Goal: Transaction & Acquisition: Purchase product/service

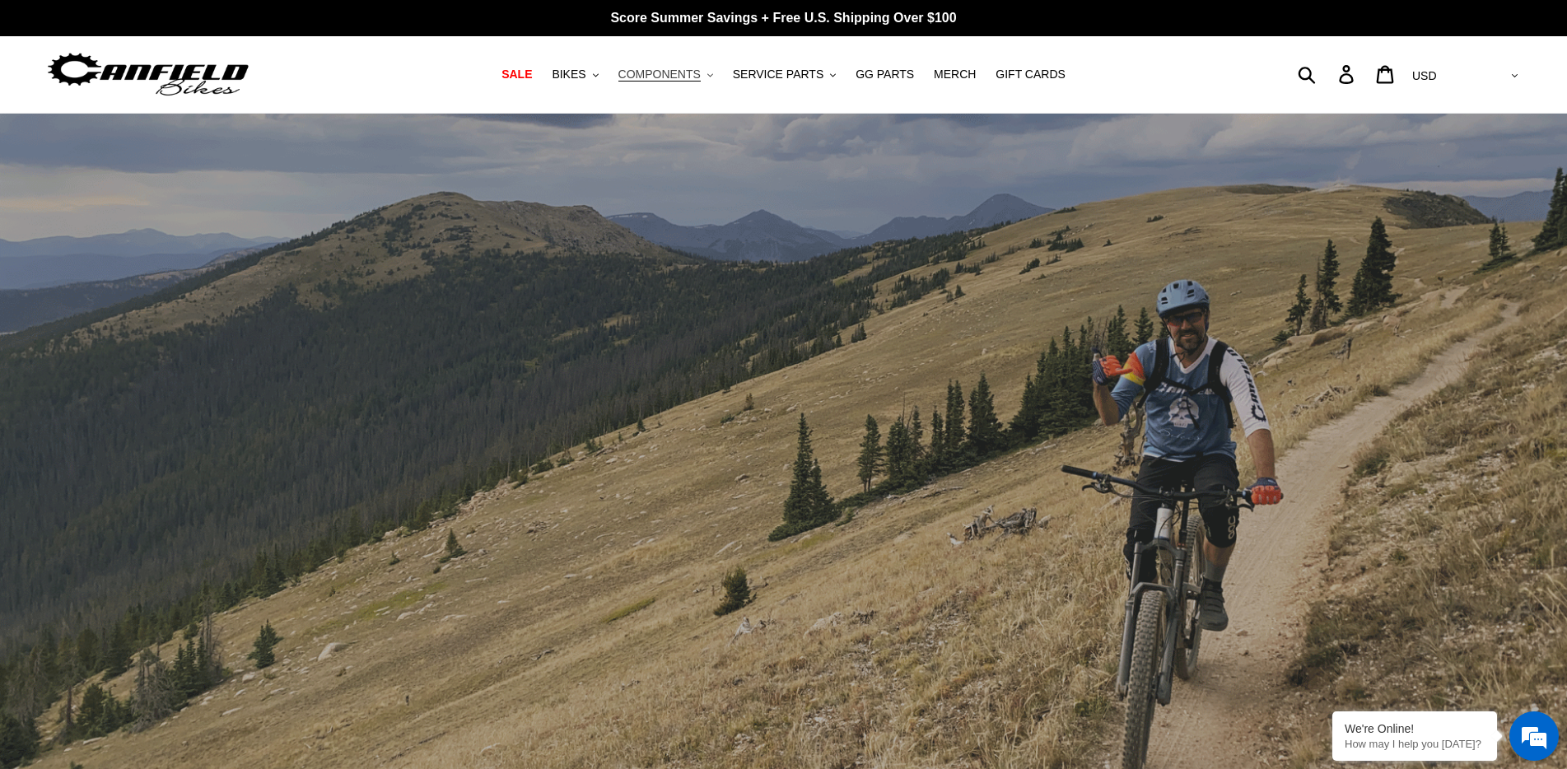
click at [683, 76] on span "COMPONENTS" at bounding box center [660, 75] width 82 height 14
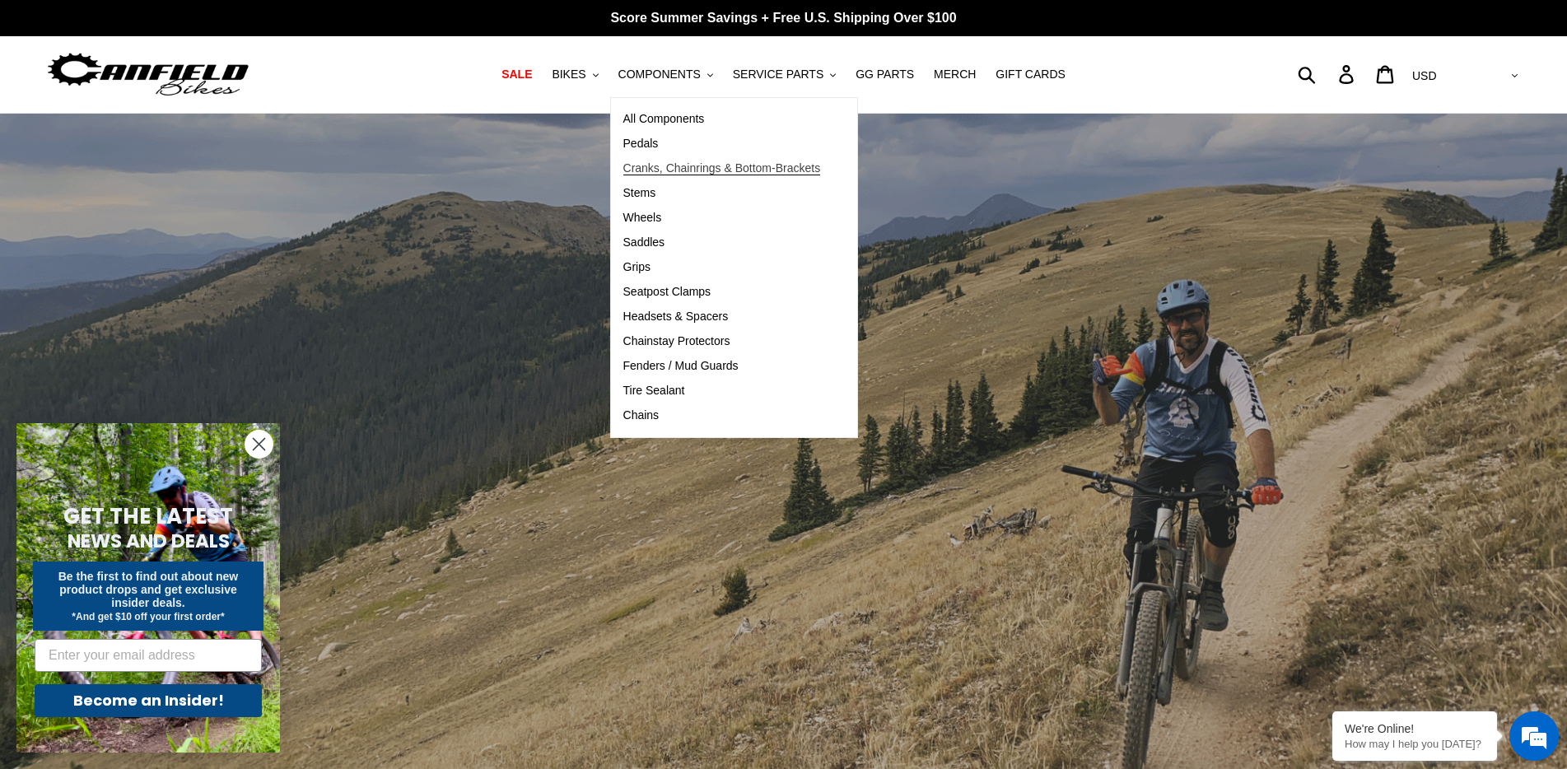
click at [682, 168] on span "Cranks, Chainrings & Bottom-Brackets" at bounding box center [722, 168] width 198 height 14
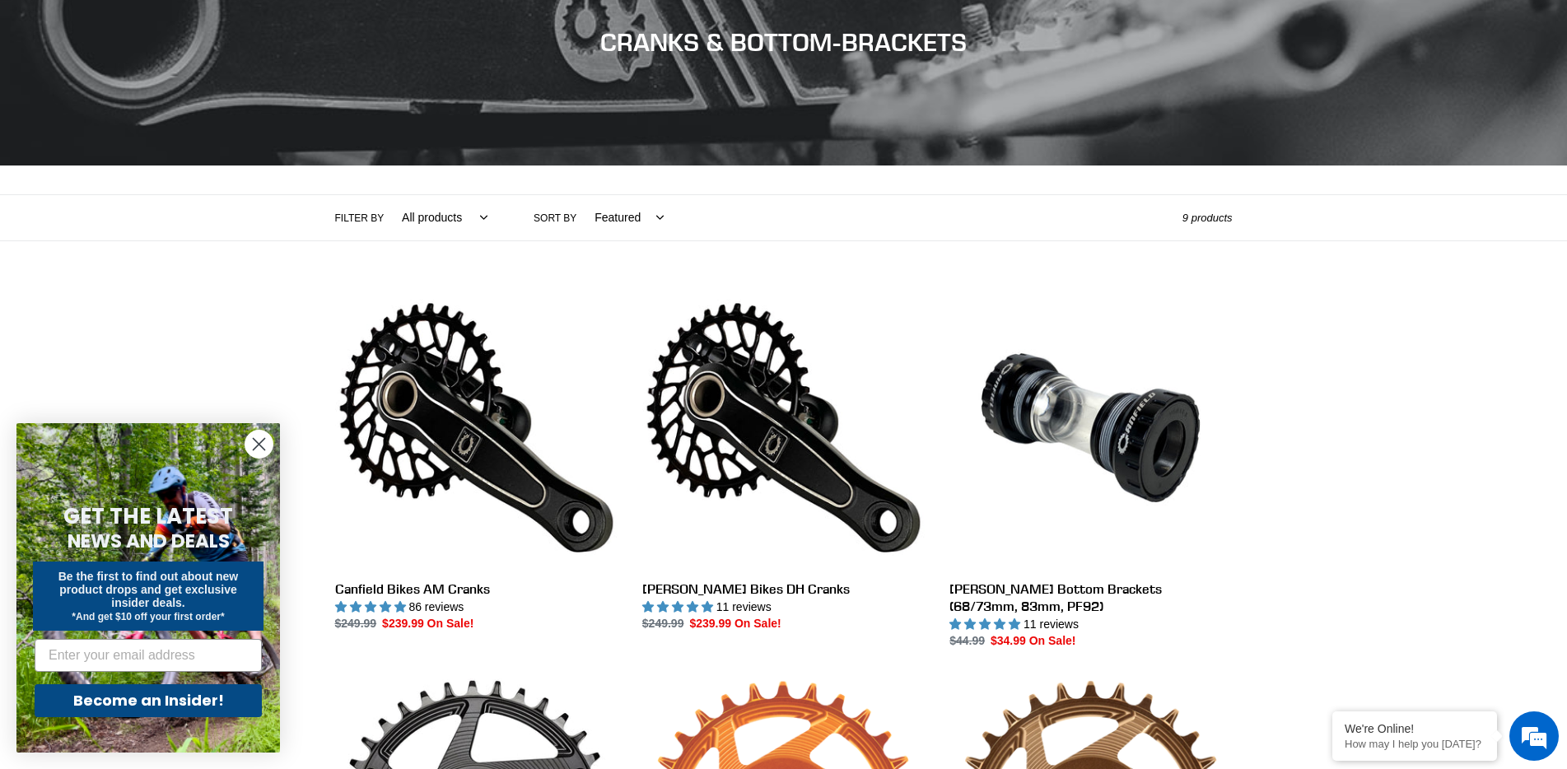
scroll to position [494, 0]
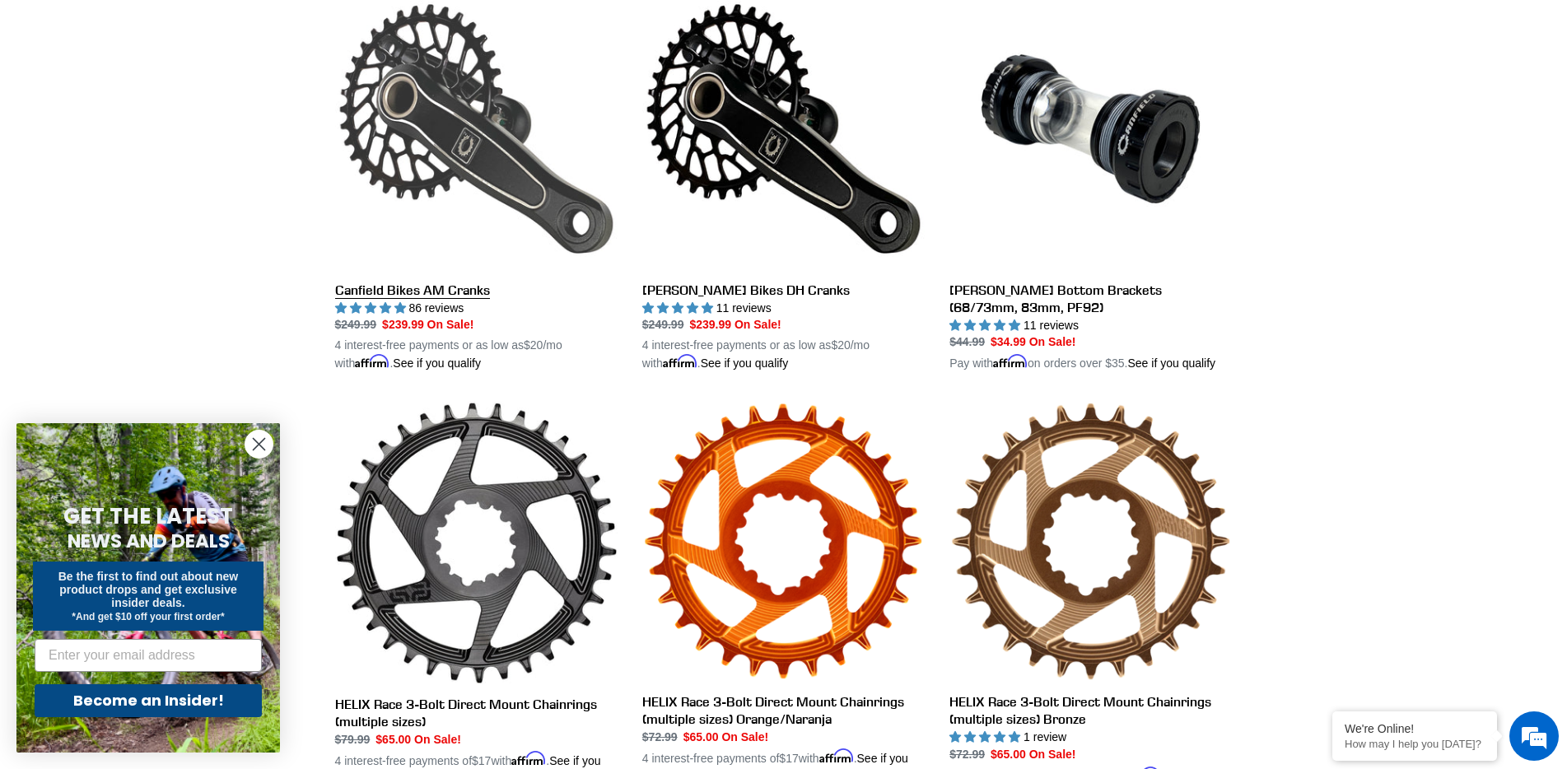
click at [444, 292] on link "Canfield Bikes AM Cranks" at bounding box center [476, 180] width 282 height 385
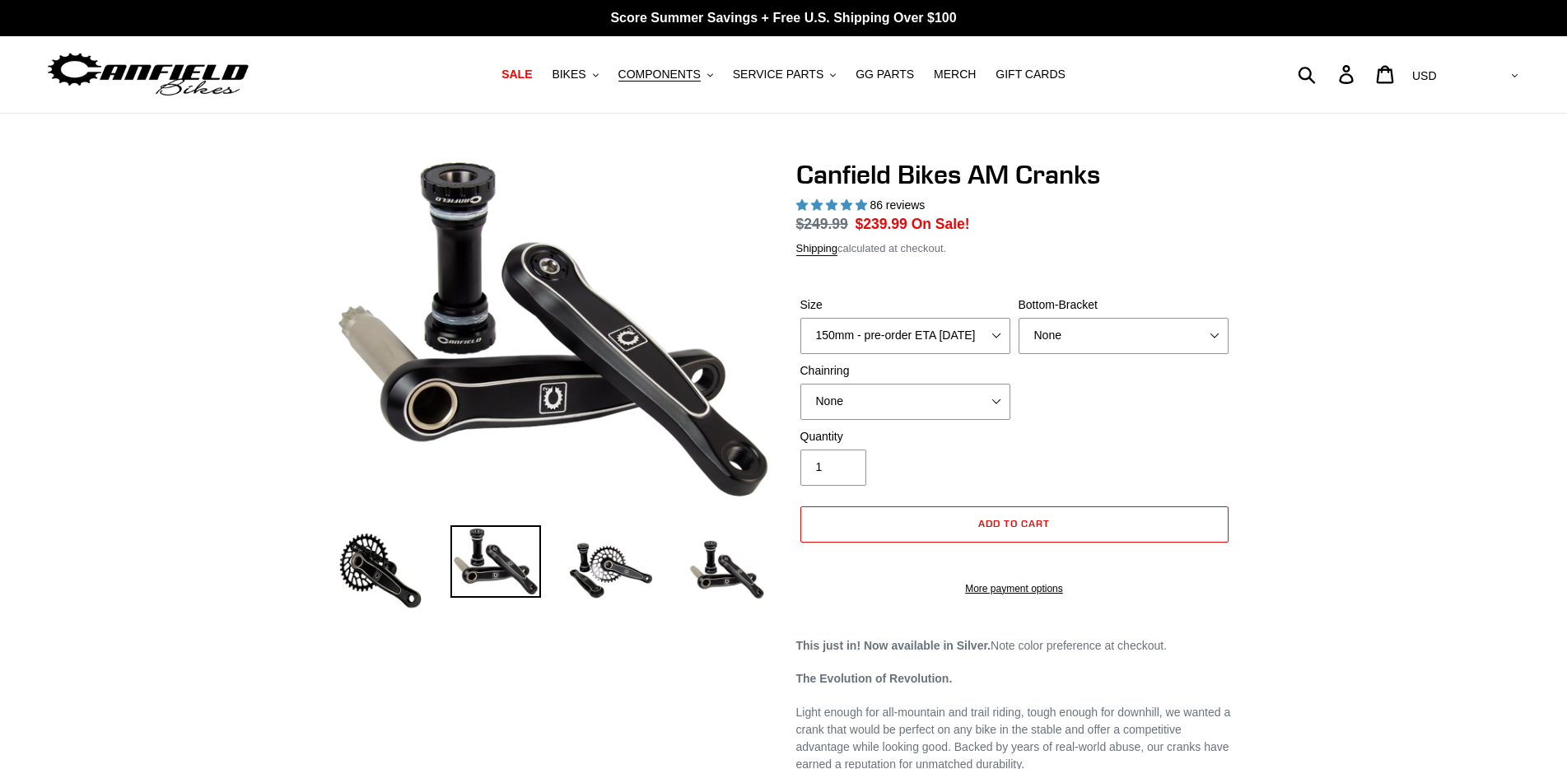
select select "highest-rating"
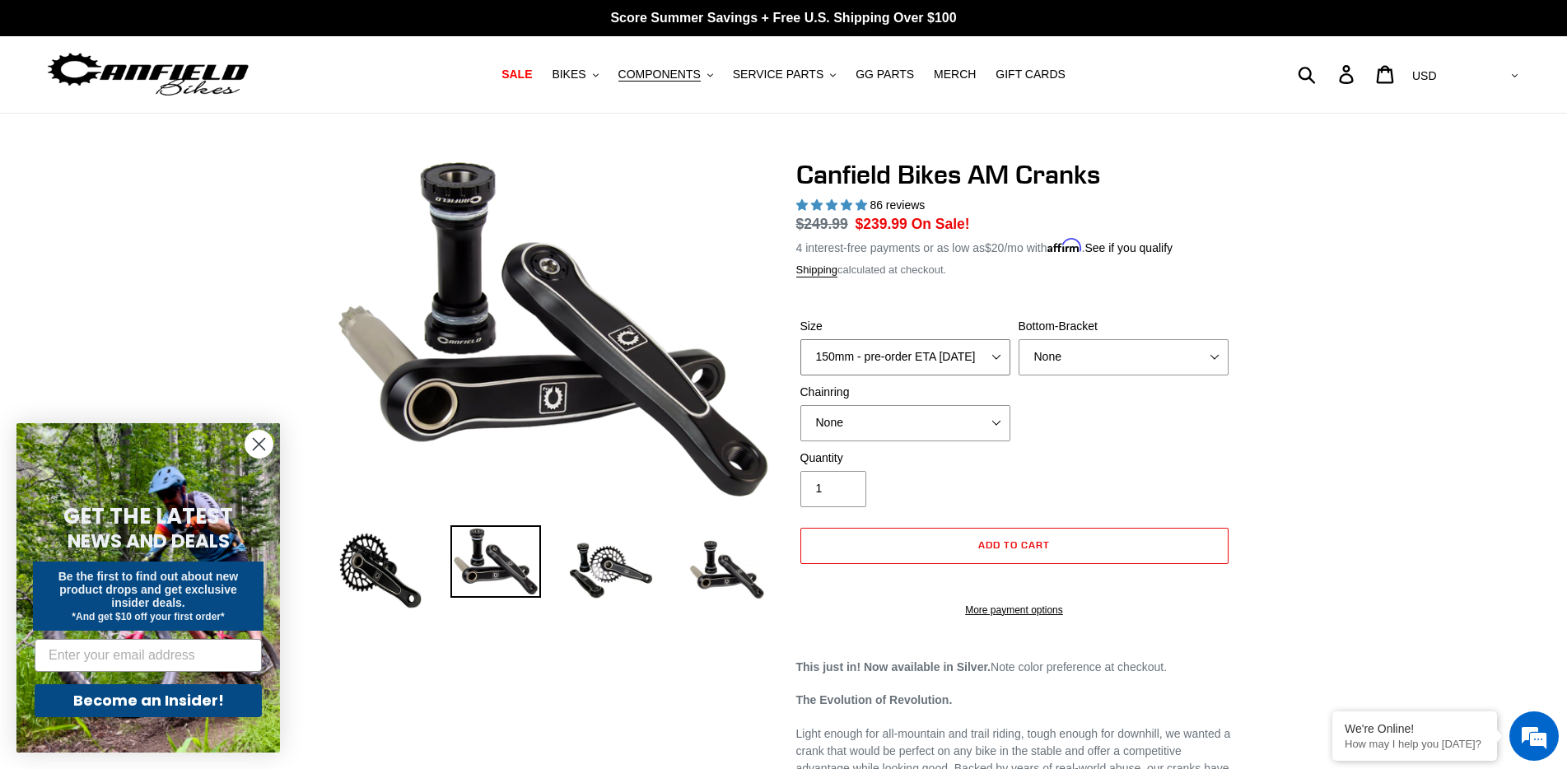
click at [934, 356] on select "150mm - pre-order ETA [DATE] 155mm - pre-order ETA [DATE] 160mm - pre-order ETA…" at bounding box center [906, 357] width 210 height 36
select select "160mm - pre-order ETA [DATE]"
click at [801, 339] on select "150mm - pre-order ETA [DATE] 155mm - pre-order ETA [DATE] 160mm - pre-order ETA…" at bounding box center [906, 357] width 210 height 36
click at [913, 426] on select "None 30t Round (Boost 148) 30t Oval (Boost 148) 32t Round (Boost 148) 32t Oval …" at bounding box center [906, 423] width 210 height 36
click at [801, 405] on select "None 30t Round (Boost 148) 30t Oval (Boost 148) 32t Round (Boost 148) 32t Oval …" at bounding box center [906, 423] width 210 height 36
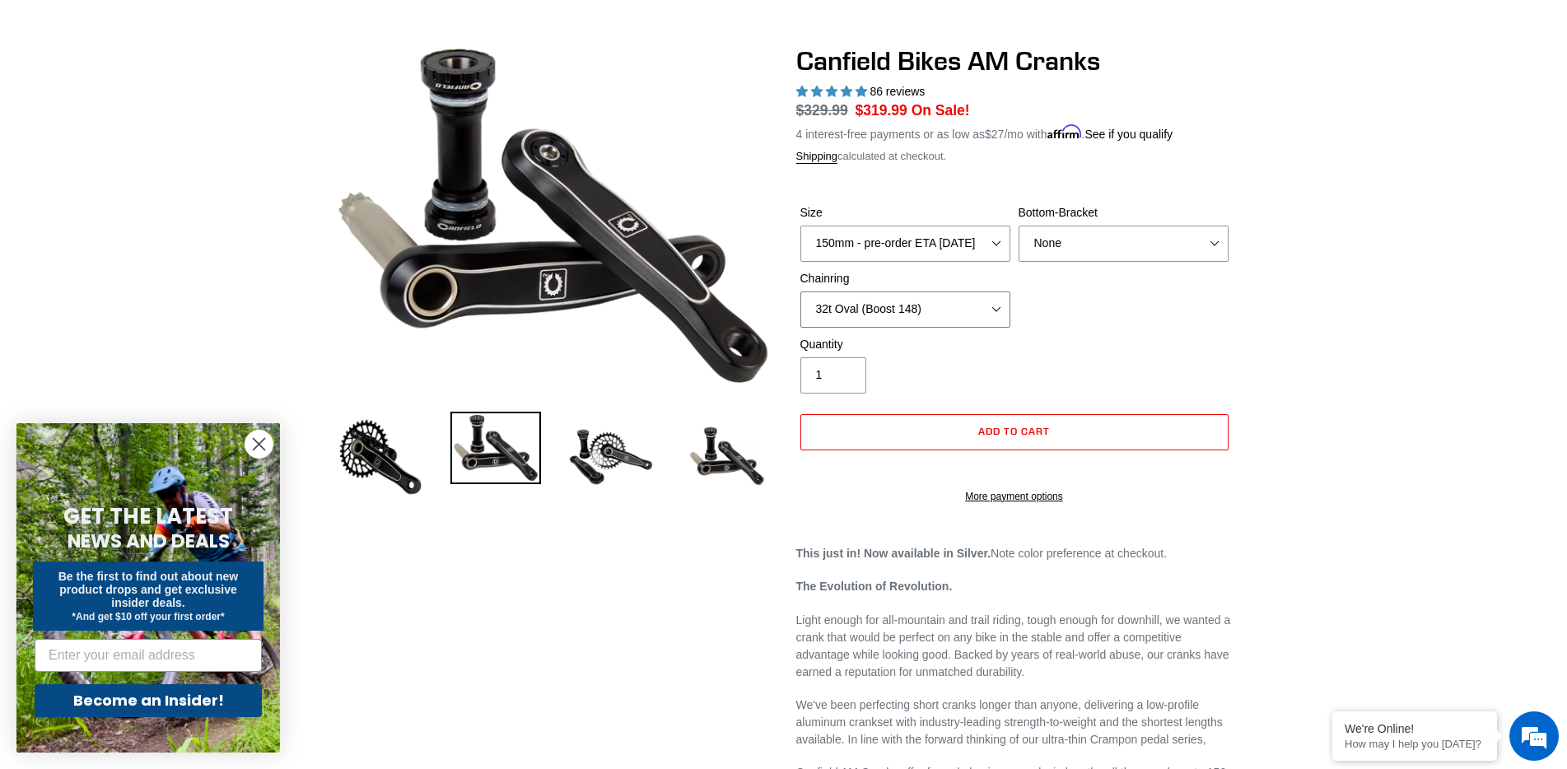
scroll to position [165, 0]
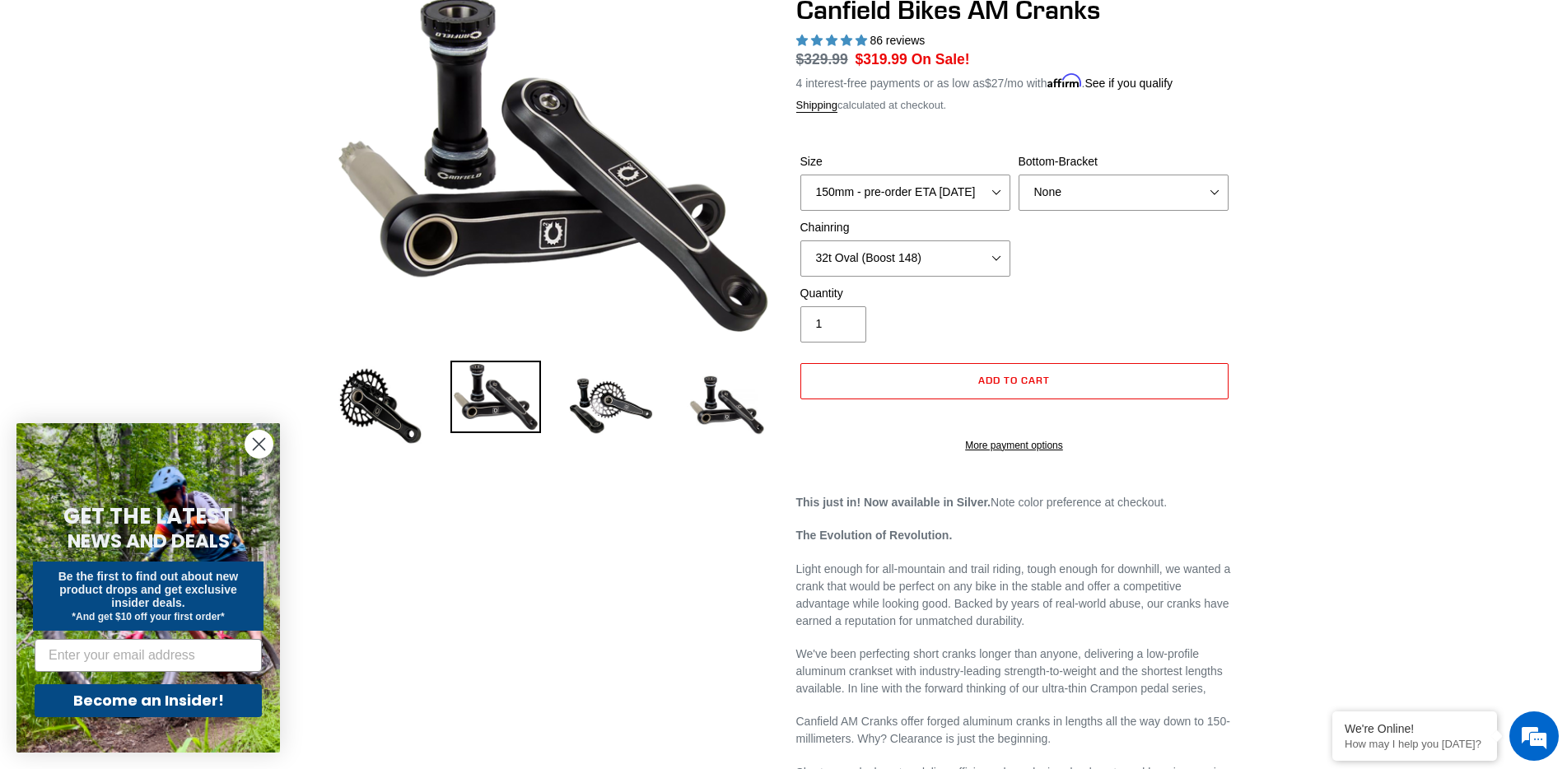
click at [261, 446] on icon "Close dialog" at bounding box center [260, 445] width 12 height 12
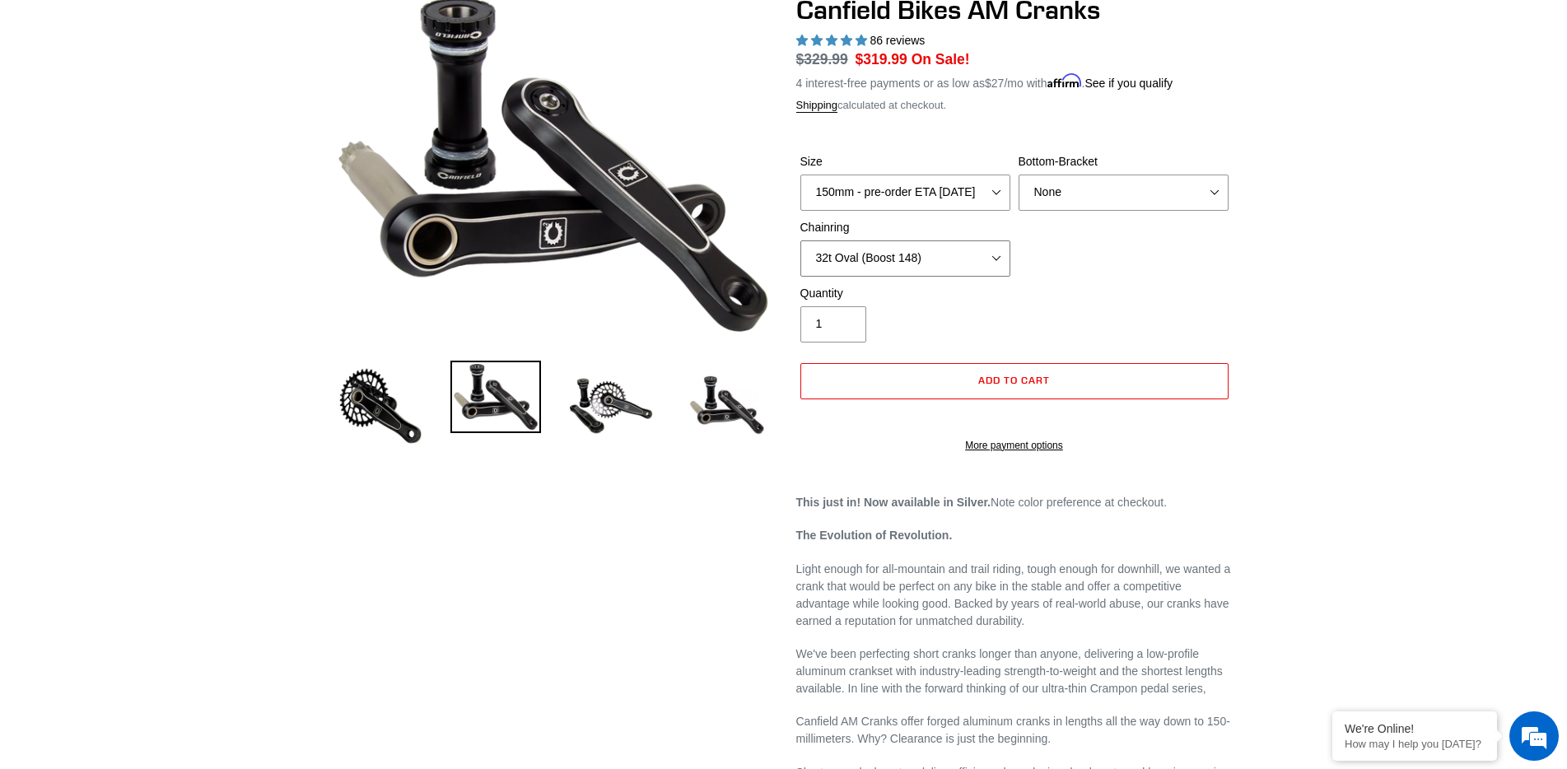
click at [887, 265] on select "None 30t Round (Boost 148) 30t Oval (Boost 148) 32t Round (Boost 148) 32t Oval …" at bounding box center [906, 258] width 210 height 36
select select "None"
click at [801, 240] on select "None 30t Round (Boost 148) 30t Oval (Boost 148) 32t Round (Boost 148) 32t Oval …" at bounding box center [906, 258] width 210 height 36
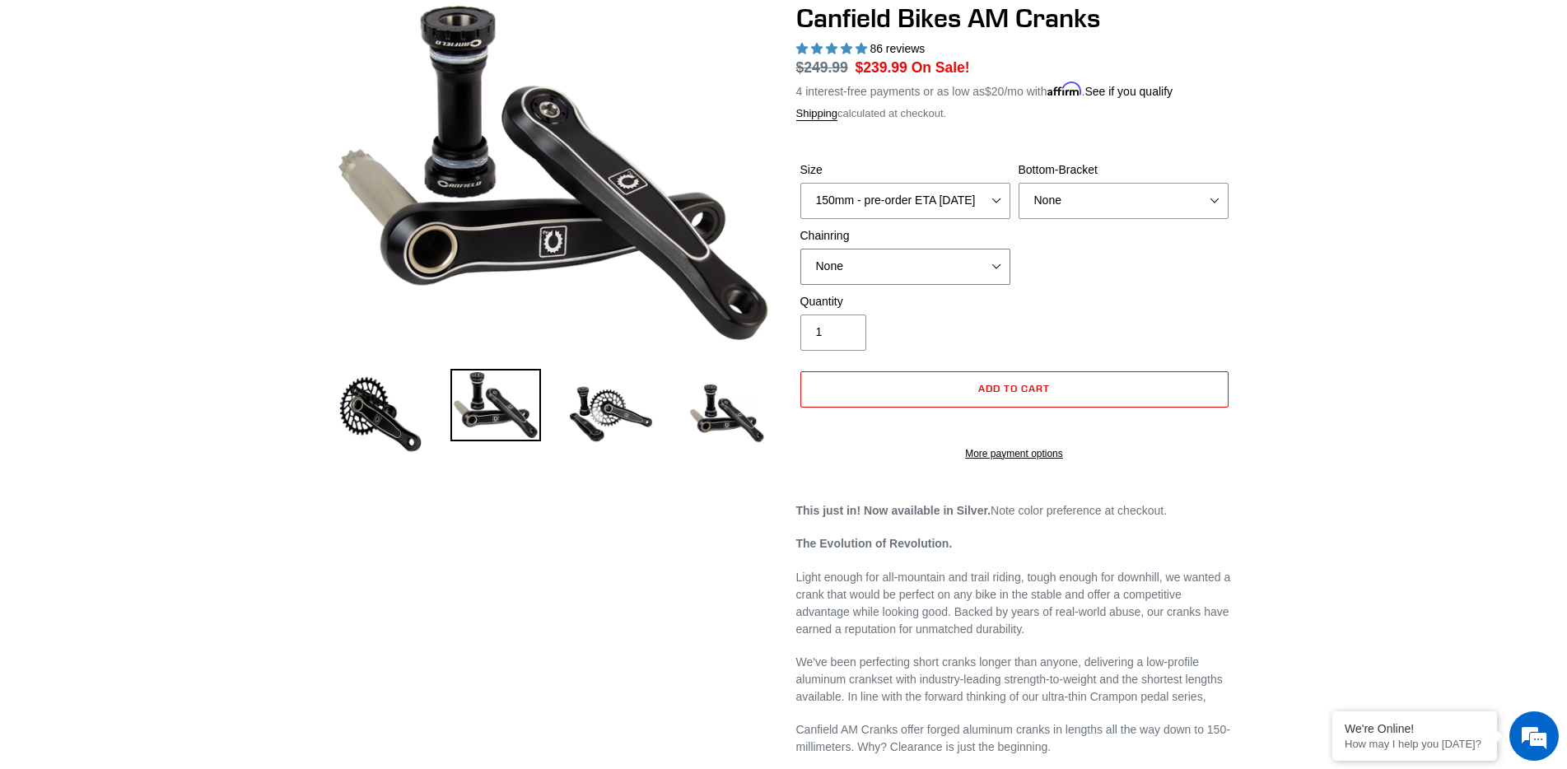
scroll to position [577, 0]
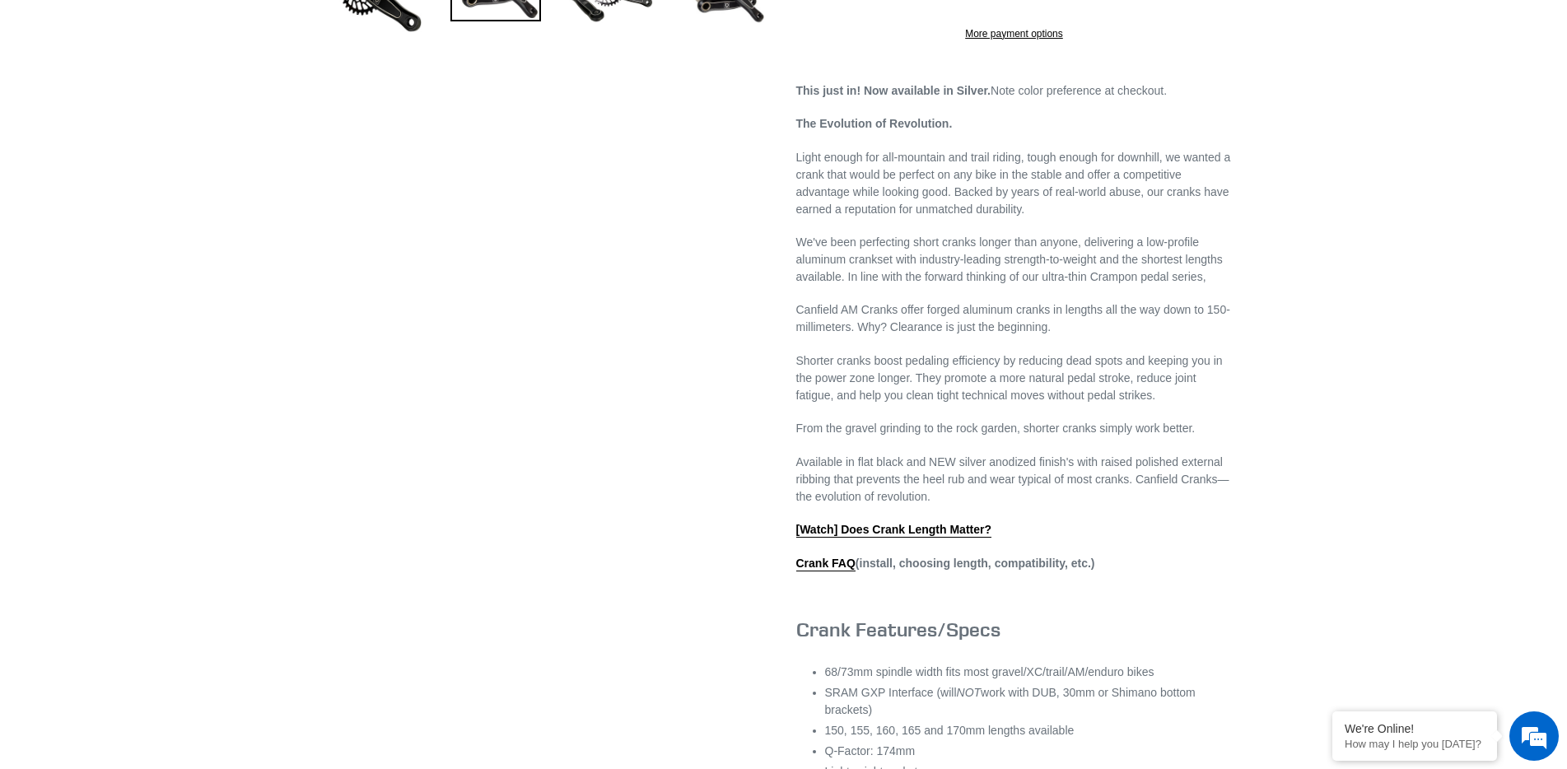
click at [1279, 329] on div "Previous slide" at bounding box center [783, 302] width 1567 height 1440
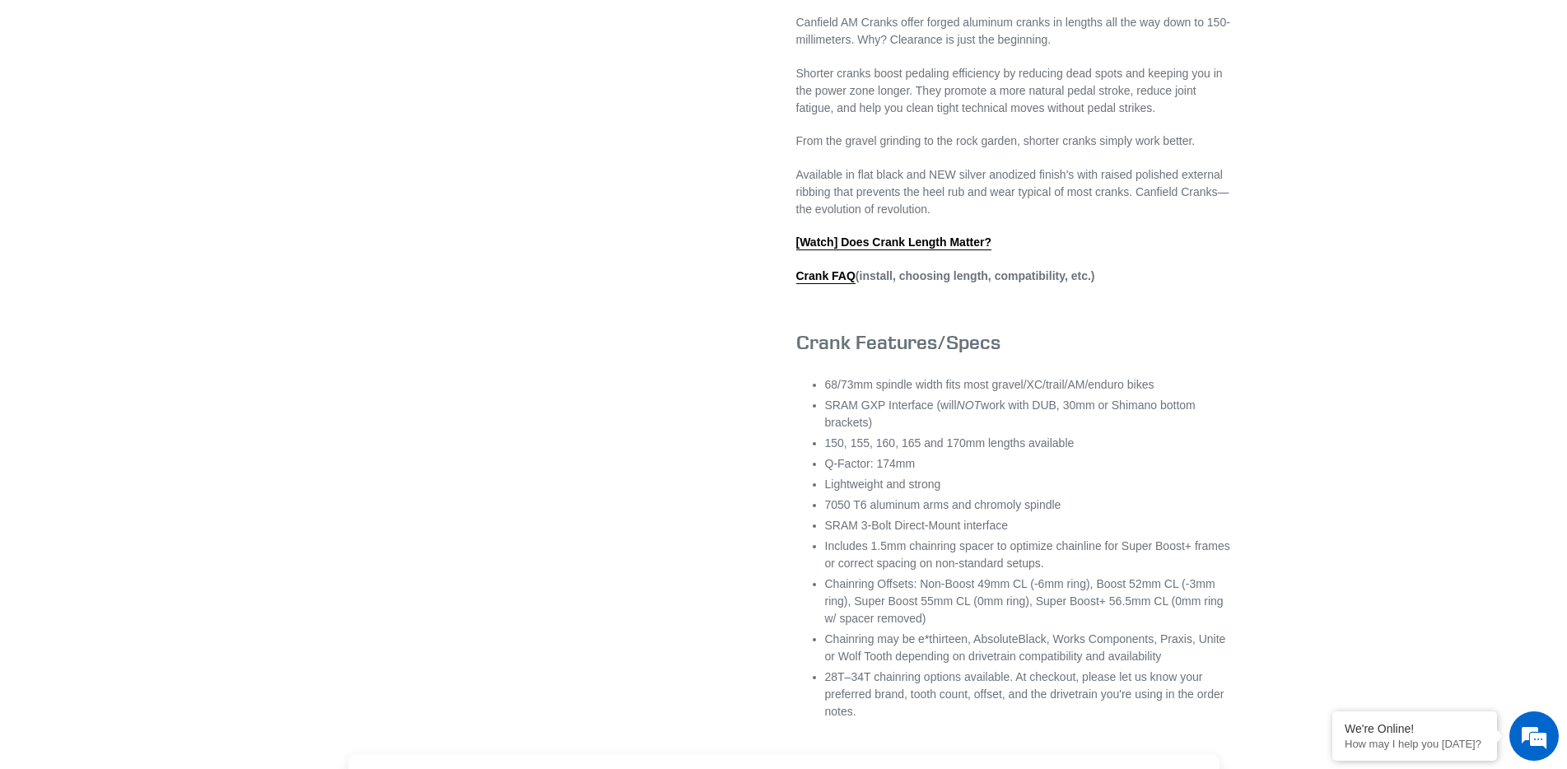
scroll to position [906, 0]
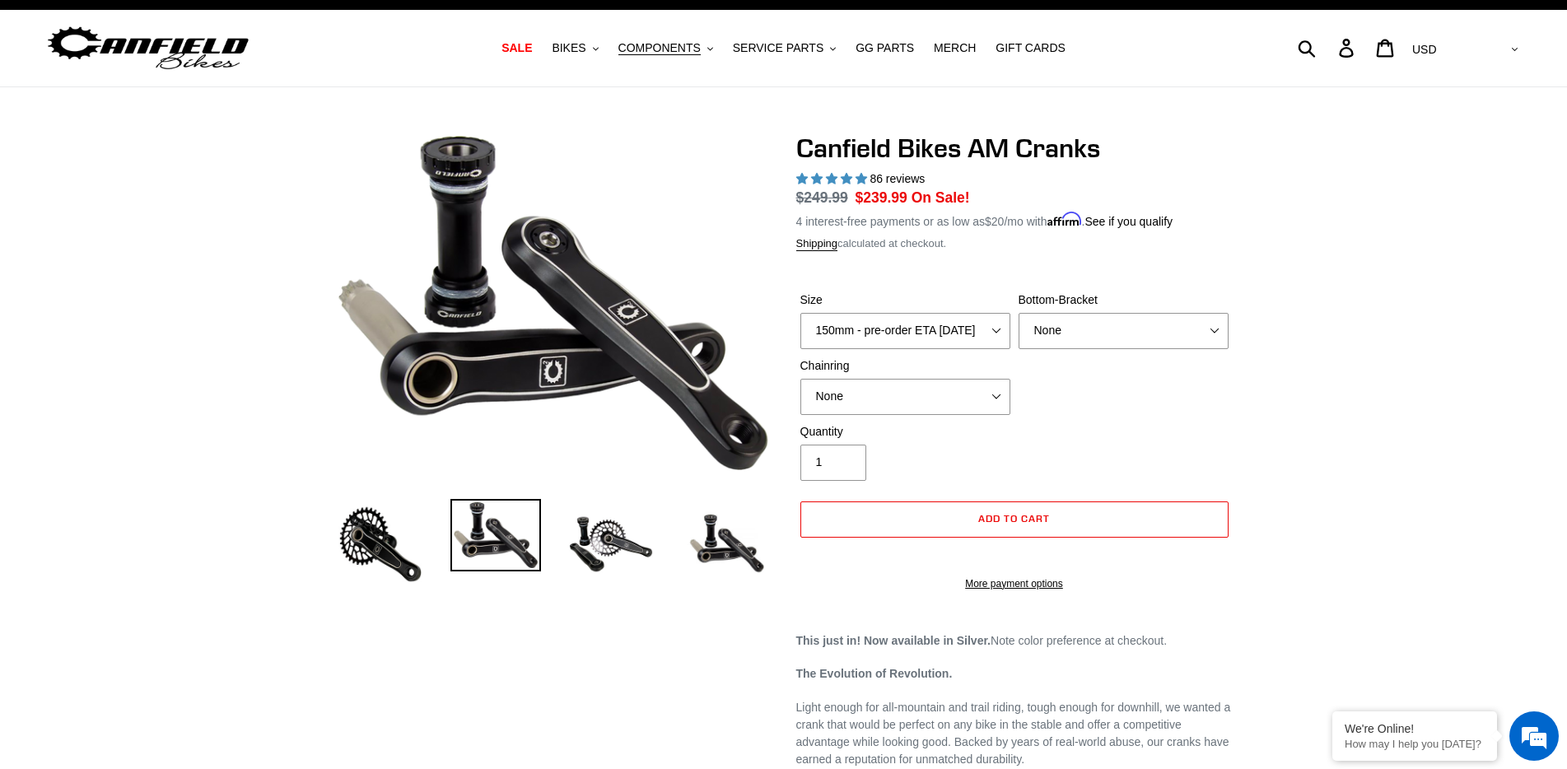
scroll to position [0, 0]
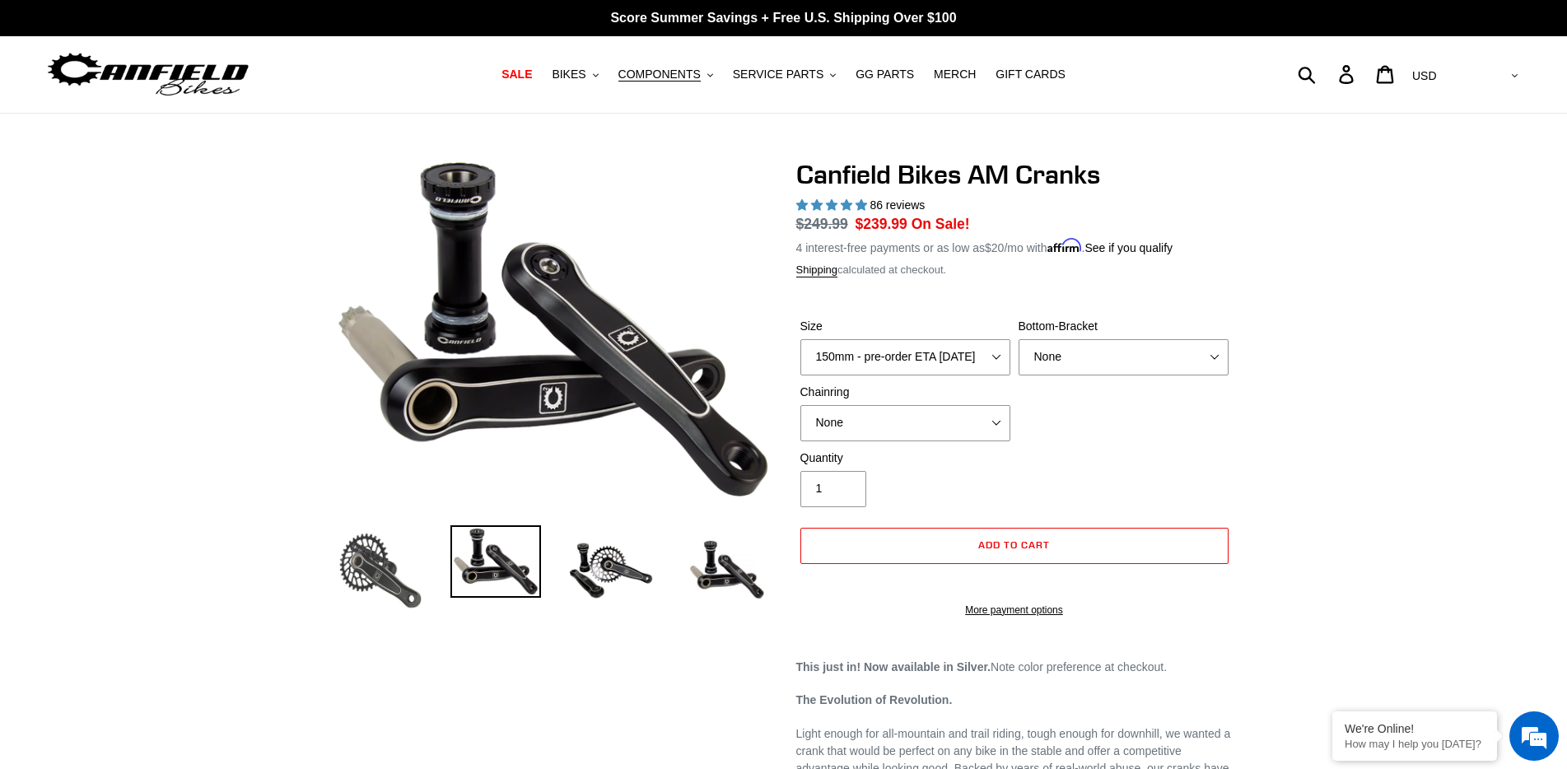
click at [352, 565] on img at bounding box center [380, 570] width 91 height 91
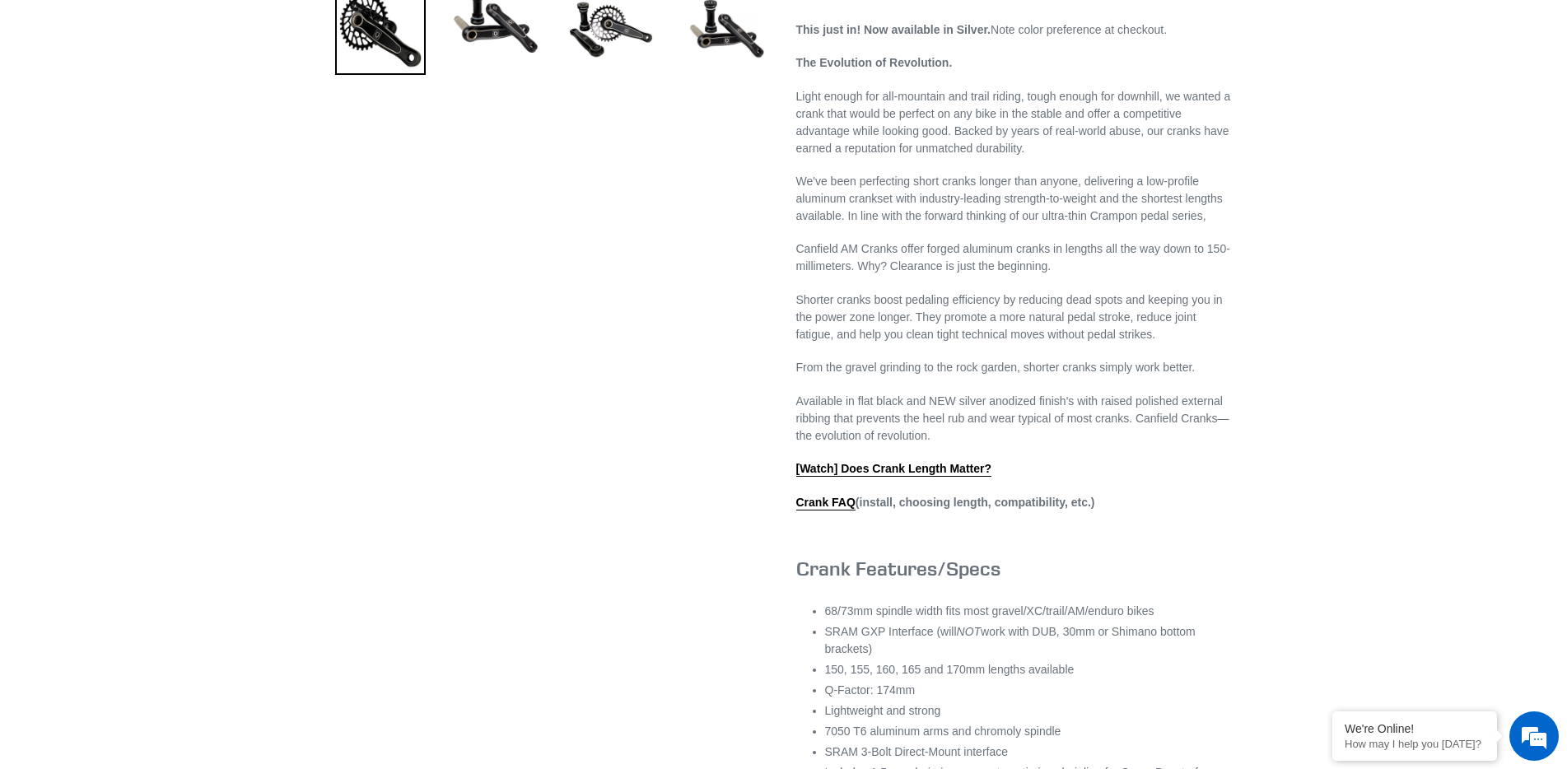
scroll to position [741, 0]
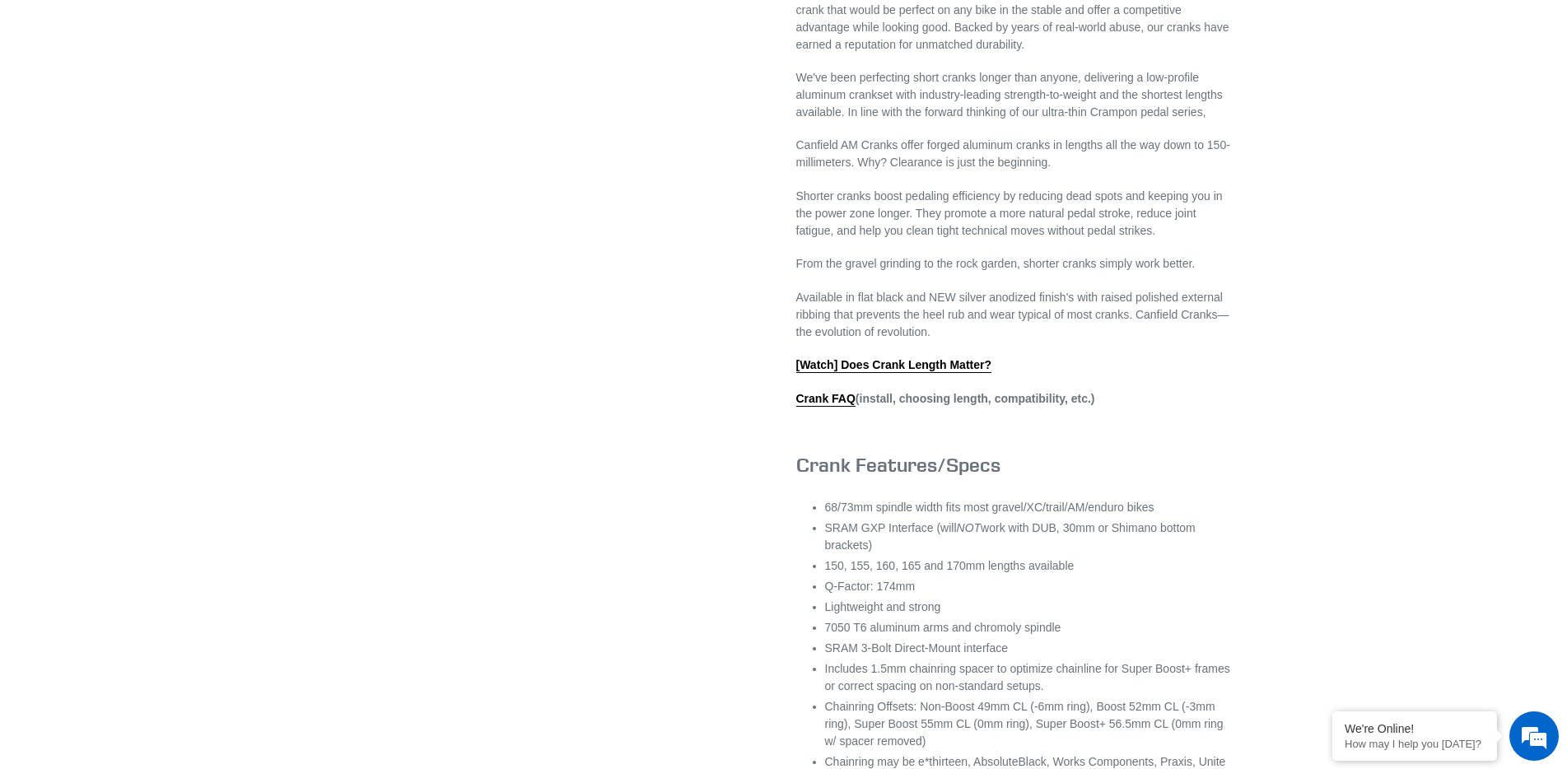
click at [1296, 606] on div "Previous slide" at bounding box center [783, 138] width 1567 height 1440
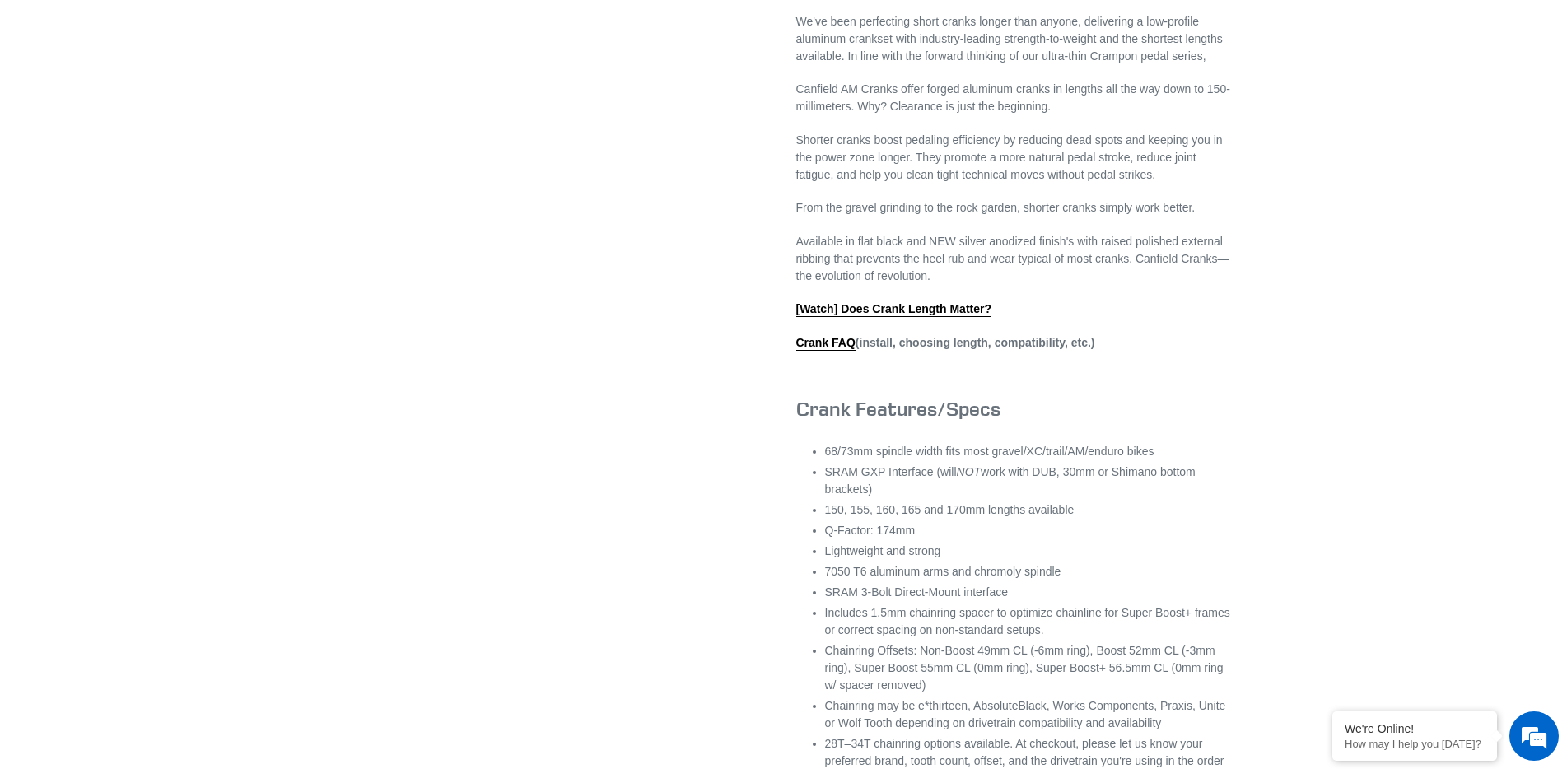
scroll to position [906, 0]
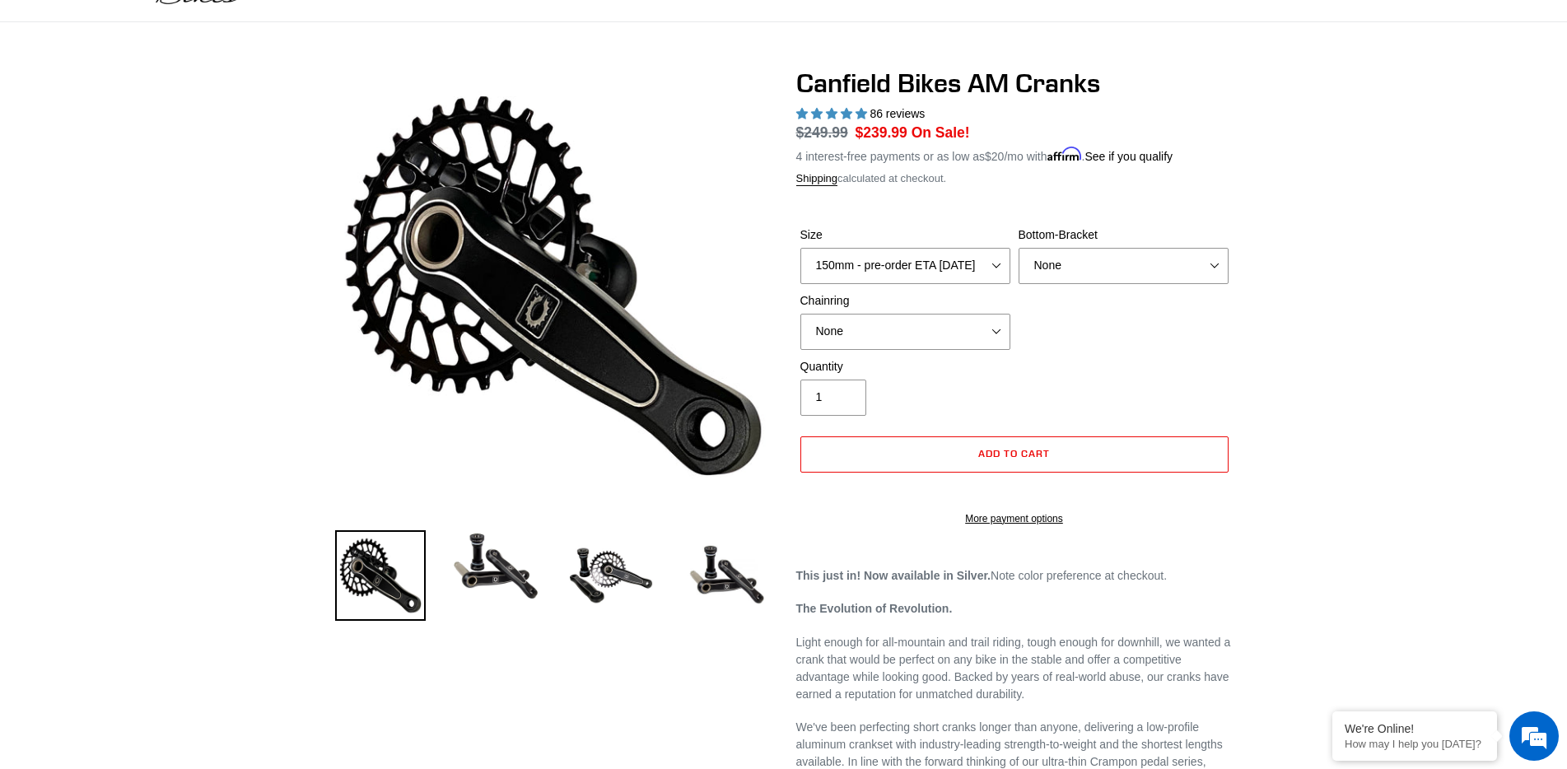
scroll to position [0, 0]
